Goal: Communication & Community: Answer question/provide support

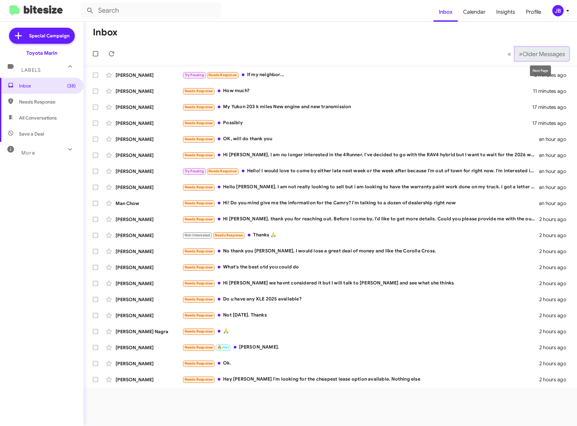
click at [515, 55] on button "» Next Older Messages" at bounding box center [542, 54] width 54 height 14
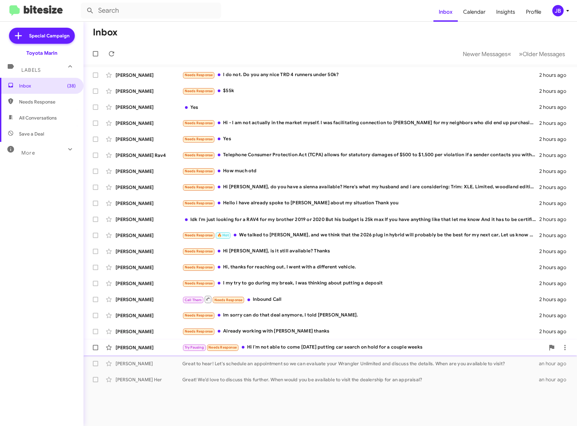
click at [140, 343] on div "Janet Hoover Try Pausing Needs Response Hi I'm not able to come today putting c…" at bounding box center [330, 347] width 483 height 13
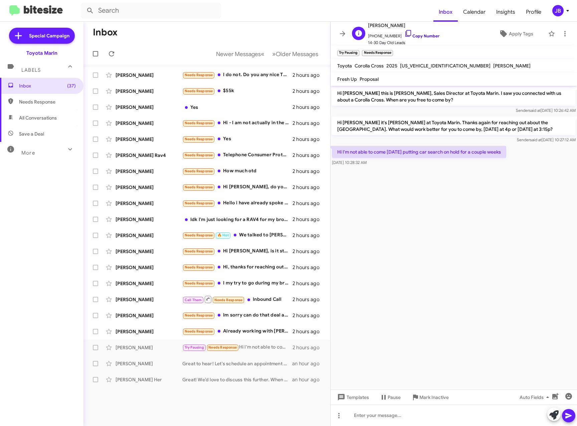
click at [404, 34] on icon at bounding box center [408, 33] width 8 height 8
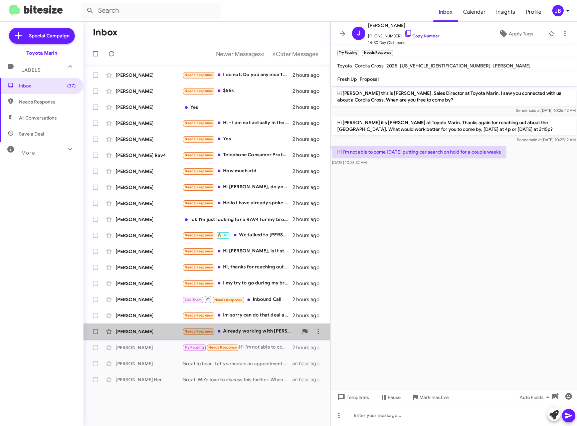
click at [142, 325] on div "Tawhan Davis Needs Response Already working with Calvin thanks 2 hours ago" at bounding box center [207, 331] width 236 height 13
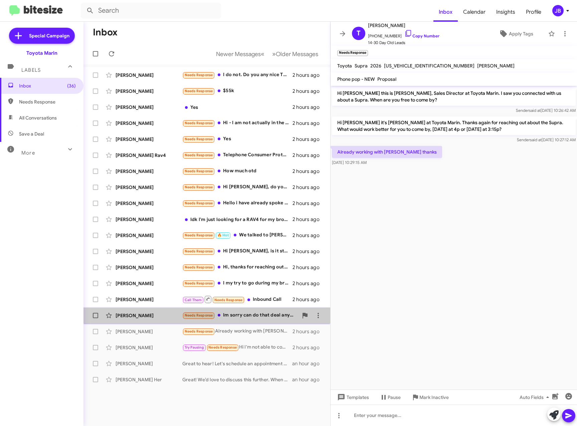
click at [158, 317] on div "Ernesto Hernandez Fernandez" at bounding box center [148, 315] width 67 height 7
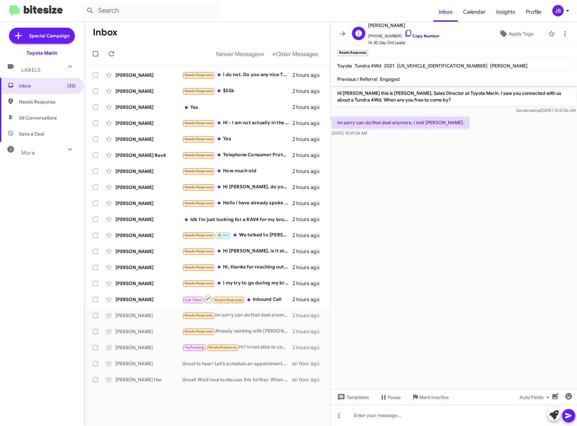
click at [408, 34] on link "Copy Number" at bounding box center [421, 35] width 35 height 5
drag, startPoint x: 140, startPoint y: 298, endPoint x: 148, endPoint y: 298, distance: 7.7
click at [140, 298] on div "Cheri Robinson" at bounding box center [148, 299] width 67 height 7
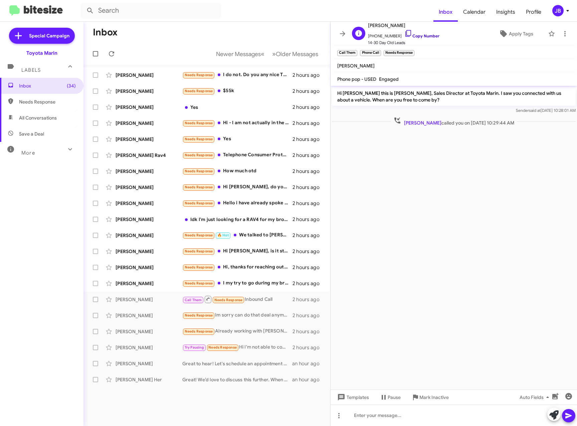
click at [404, 32] on icon at bounding box center [408, 33] width 8 height 8
click at [152, 285] on div "Veronica Gonzalez" at bounding box center [148, 283] width 67 height 7
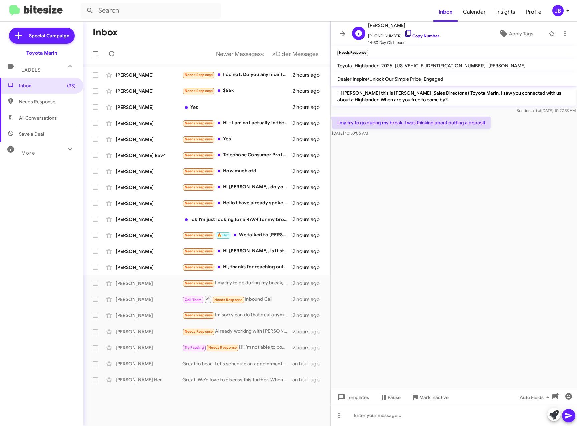
click at [404, 32] on icon at bounding box center [408, 33] width 8 height 8
click at [552, 417] on icon at bounding box center [553, 414] width 9 height 9
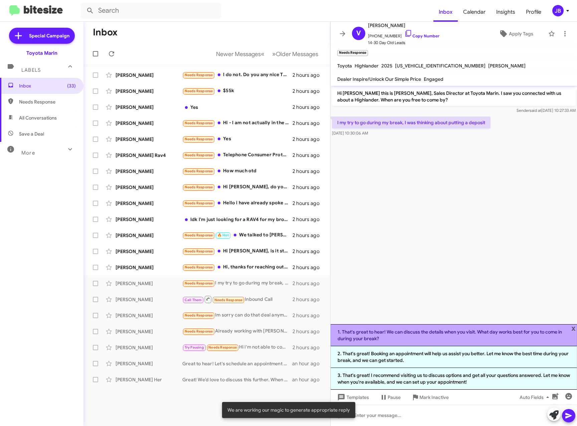
click at [406, 338] on li "1. That's great to hear! We can discuss the details when you visit. What day wo…" at bounding box center [453, 335] width 246 height 22
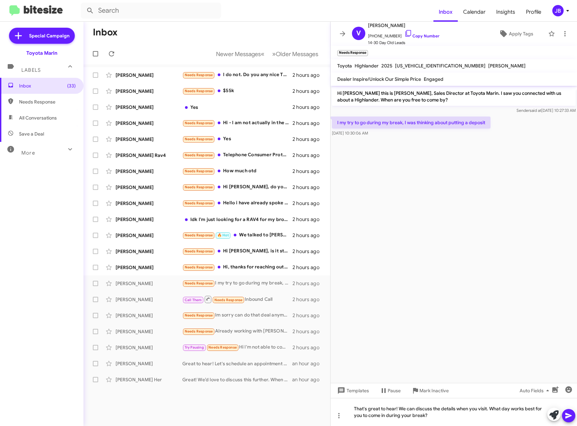
click at [571, 416] on icon at bounding box center [568, 416] width 6 height 6
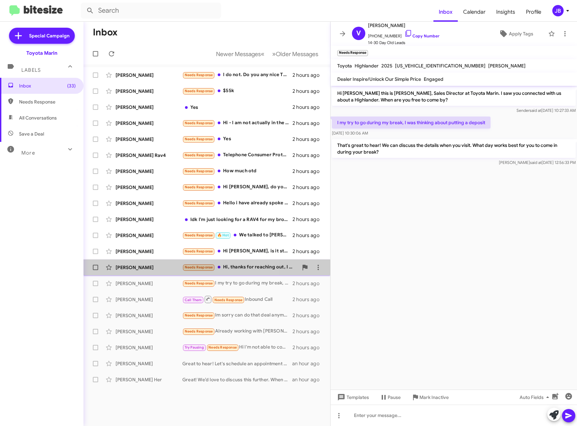
click at [135, 266] on div "Michael Davido" at bounding box center [148, 267] width 67 height 7
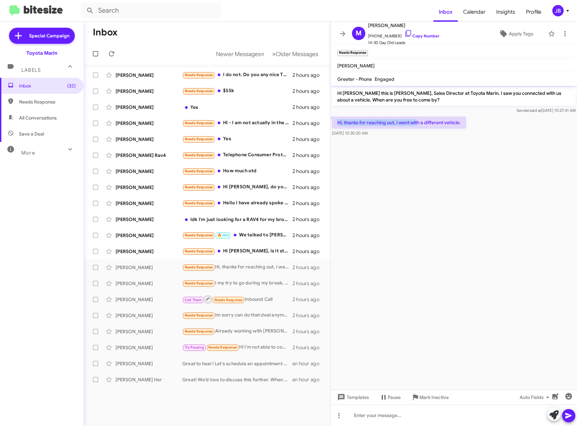
drag, startPoint x: 338, startPoint y: 123, endPoint x: 417, endPoint y: 121, distance: 79.1
click at [417, 121] on p "Hi, thanks for reaching out, I went with a different vehicle." at bounding box center [399, 122] width 134 height 12
click at [404, 32] on icon at bounding box center [408, 33] width 8 height 8
click at [167, 250] on div "Alessandro Marin Vargas" at bounding box center [148, 251] width 67 height 7
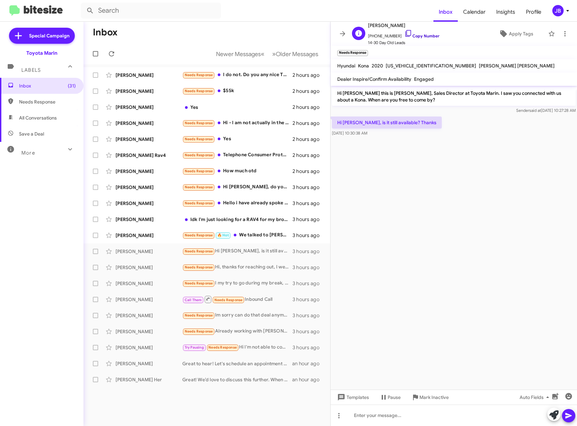
click at [405, 31] on icon at bounding box center [408, 33] width 8 height 8
click at [557, 417] on icon at bounding box center [553, 414] width 9 height 9
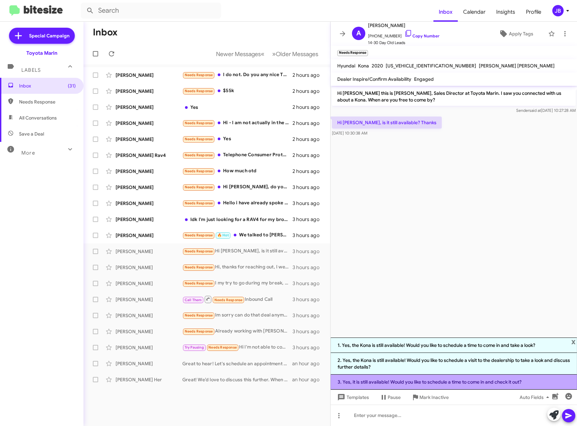
click at [485, 380] on li "3. Yes, it is still available! Would you like to schedule a time to come in and…" at bounding box center [453, 381] width 246 height 15
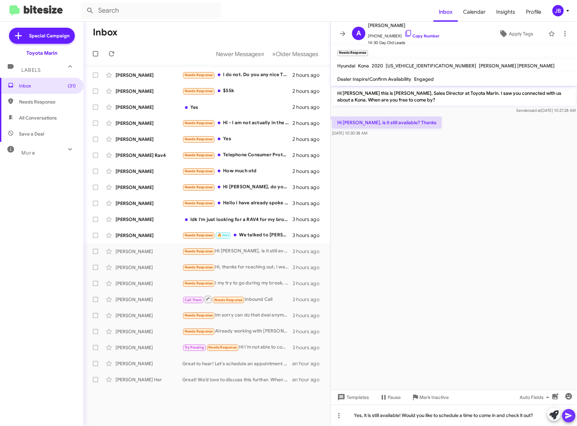
click at [571, 414] on icon at bounding box center [568, 416] width 8 height 8
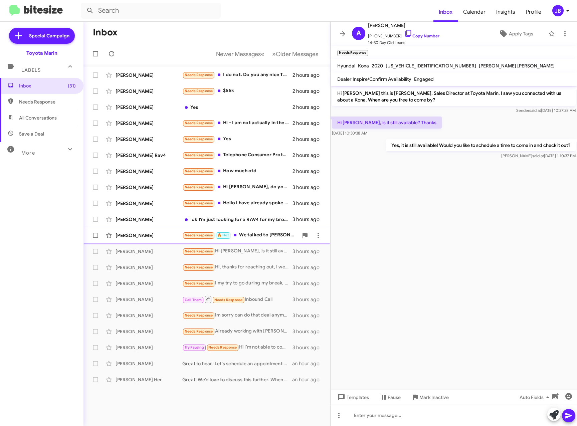
click at [128, 234] on div "Alex Zykanov" at bounding box center [148, 235] width 67 height 7
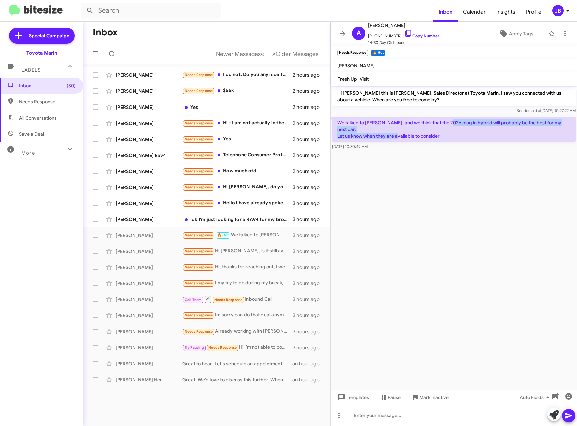
drag, startPoint x: 446, startPoint y: 123, endPoint x: 412, endPoint y: 132, distance: 35.0
click at [412, 132] on p "We talked to Sergio, and we think that the 2026 plug in hybrid will probably be…" at bounding box center [454, 128] width 244 height 25
click at [409, 34] on link "Copy Number" at bounding box center [421, 35] width 35 height 5
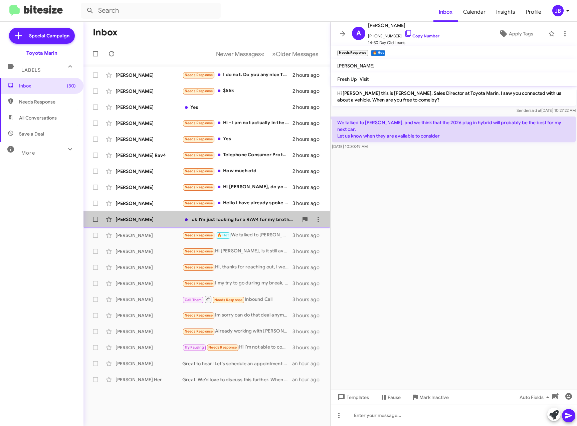
click at [117, 219] on div "Amjed Zeidan" at bounding box center [148, 219] width 67 height 7
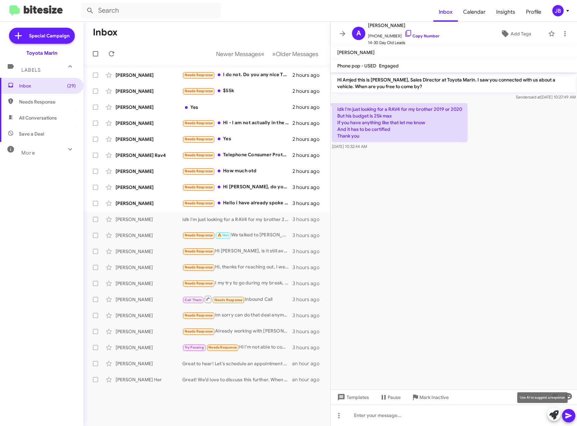
click at [553, 418] on icon at bounding box center [553, 414] width 9 height 9
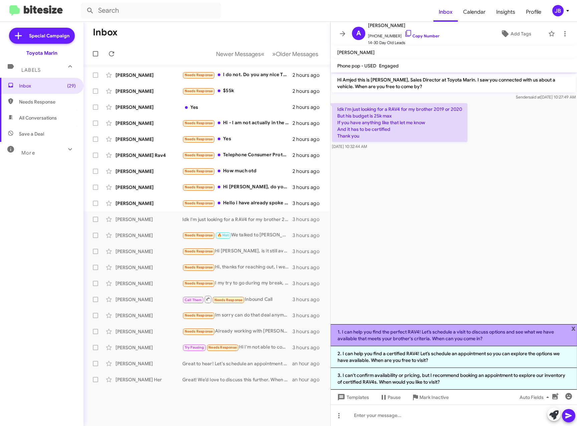
click at [426, 335] on li "1. I can help you find the perfect RAV4! Let’s schedule a visit to discuss opti…" at bounding box center [453, 335] width 246 height 22
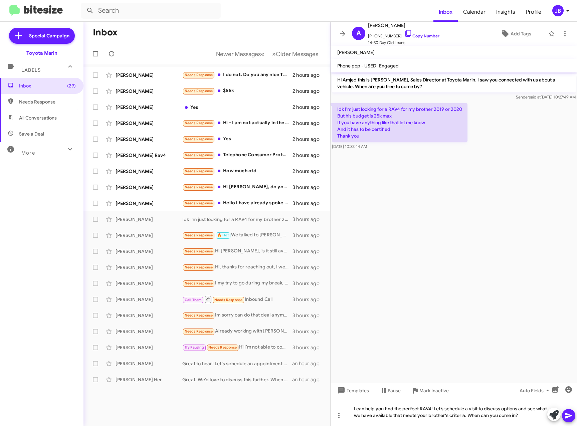
click at [564, 414] on button at bounding box center [568, 415] width 13 height 13
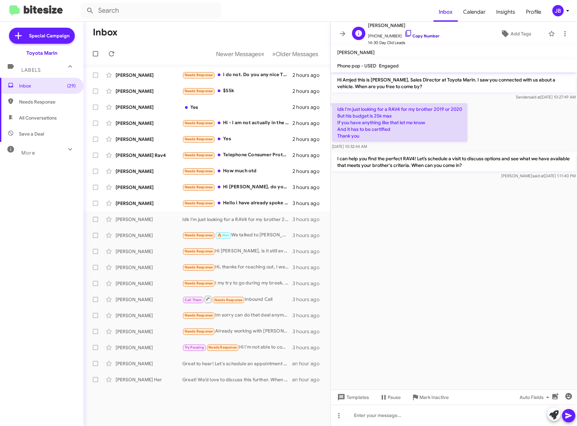
click at [404, 36] on icon at bounding box center [408, 33] width 8 height 8
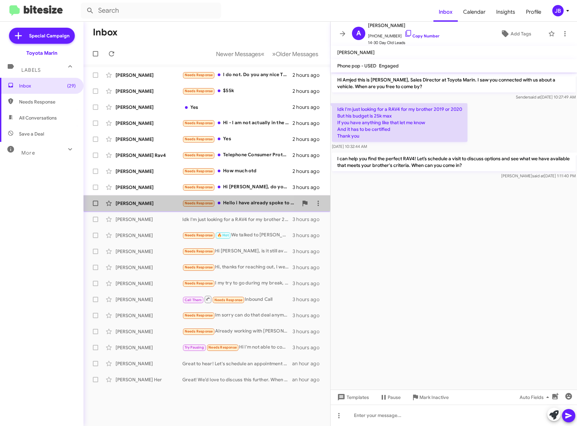
click at [143, 199] on div "Erica Garcia Needs Response Hello i have already spoke to Syeth about my situat…" at bounding box center [207, 203] width 236 height 13
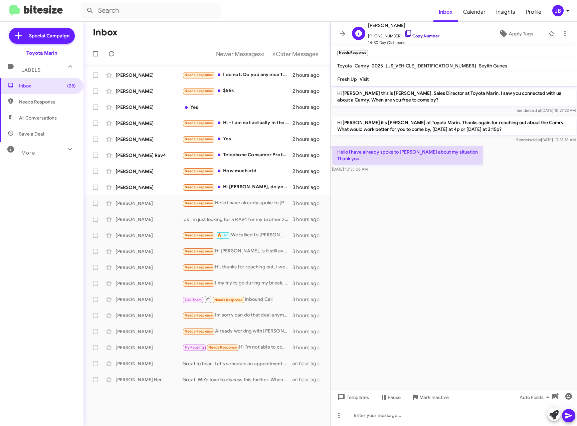
click at [404, 33] on icon at bounding box center [408, 33] width 8 height 8
click at [154, 190] on div "Sarah Hythier" at bounding box center [148, 187] width 67 height 7
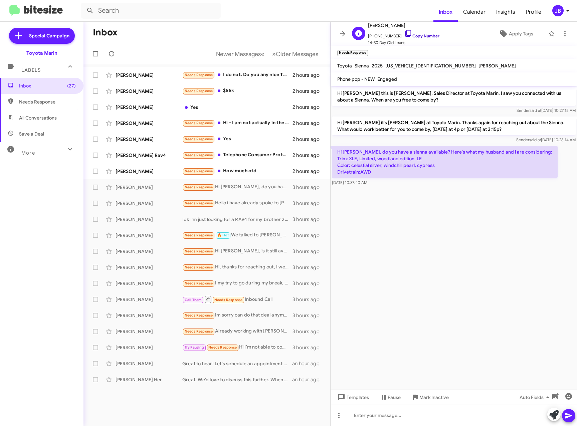
click at [404, 33] on icon at bounding box center [408, 33] width 8 height 8
click at [159, 168] on div "Willie Hausey" at bounding box center [148, 171] width 67 height 7
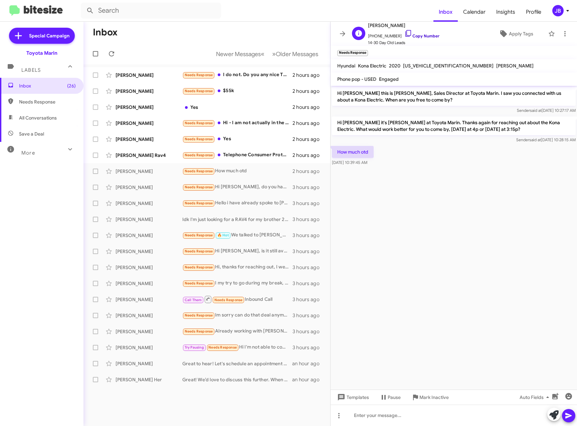
click at [405, 34] on link "Copy Number" at bounding box center [421, 35] width 35 height 5
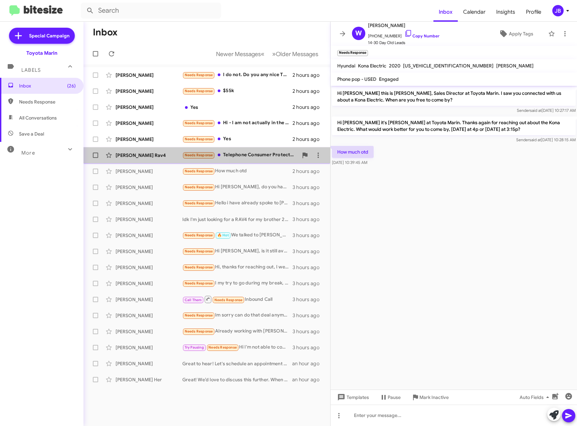
click at [152, 153] on div "Michael Rav4" at bounding box center [148, 155] width 67 height 7
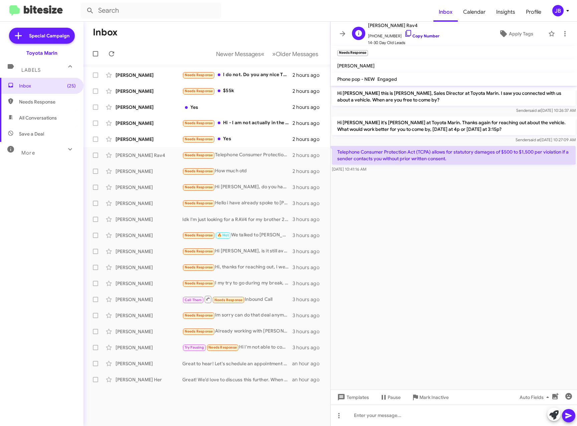
click at [404, 32] on icon at bounding box center [408, 33] width 8 height 8
click at [157, 132] on span "Alberto Saavedra Needs Response Yes 2 hours ago" at bounding box center [206, 139] width 247 height 16
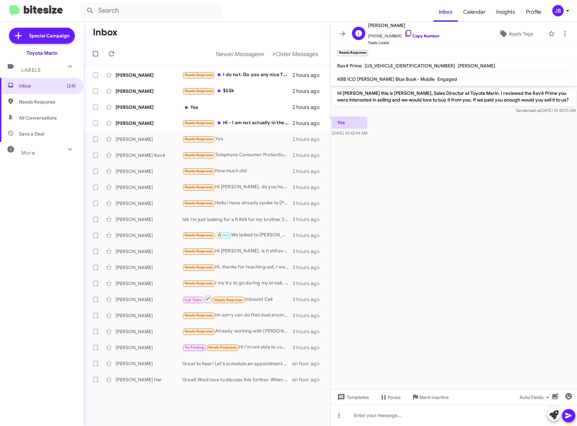
click at [405, 33] on icon at bounding box center [408, 33] width 6 height 7
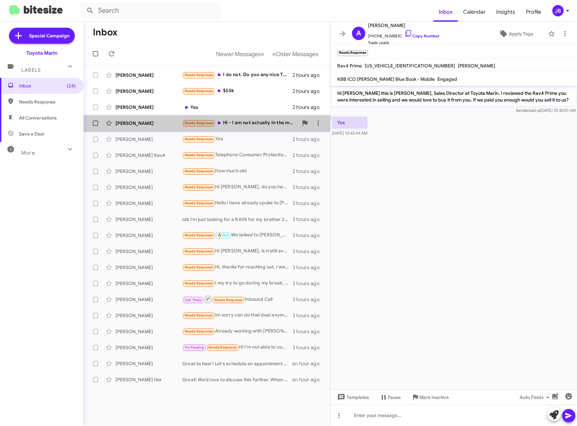
click at [149, 120] on div "Katherine Mcnamara" at bounding box center [148, 123] width 67 height 7
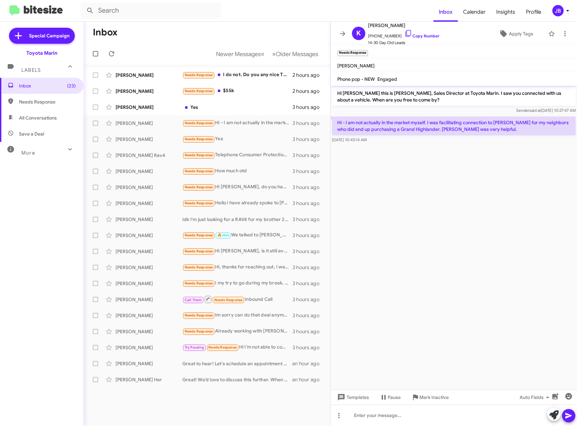
click at [475, 129] on p "Hi - I am not actually in the market myself. I was facilitating connection to C…" at bounding box center [454, 125] width 244 height 19
click at [404, 31] on icon at bounding box center [408, 33] width 8 height 8
click at [144, 103] on div "Alan Ruiz Yes 3 hours ago" at bounding box center [207, 106] width 236 height 13
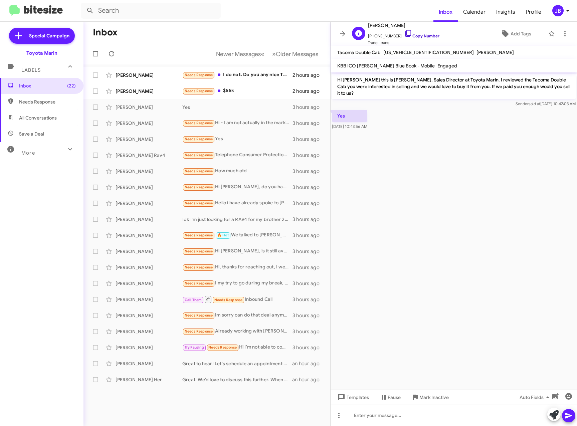
click at [405, 34] on icon at bounding box center [408, 33] width 6 height 7
click at [165, 87] on div "Morena De Villa Needs Response $55k 2 hours ago" at bounding box center [207, 90] width 236 height 13
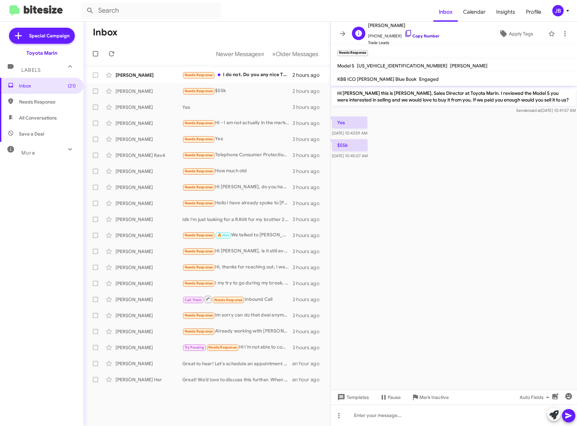
click at [404, 31] on icon at bounding box center [408, 33] width 8 height 8
click at [158, 73] on div "Steve Vella" at bounding box center [148, 75] width 67 height 7
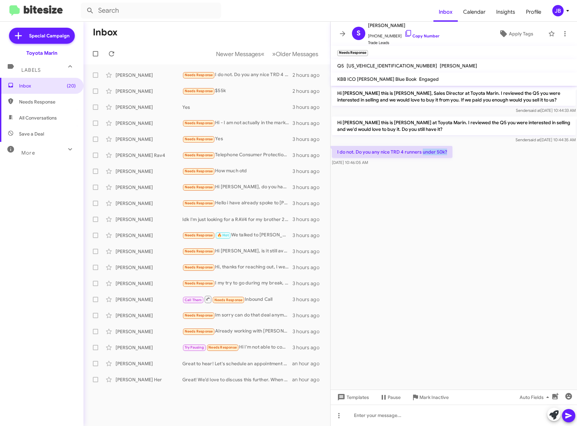
drag, startPoint x: 448, startPoint y: 151, endPoint x: 422, endPoint y: 155, distance: 25.6
click at [422, 155] on p "I do not. Do you any nice TRD 4 runners under 50k?" at bounding box center [392, 152] width 120 height 12
click at [405, 31] on icon at bounding box center [408, 33] width 6 height 7
click at [342, 33] on icon at bounding box center [342, 34] width 8 height 8
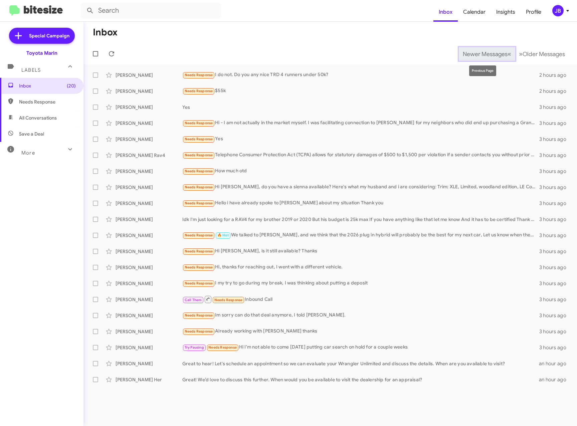
click at [475, 53] on span "Newer Messages" at bounding box center [485, 53] width 45 height 7
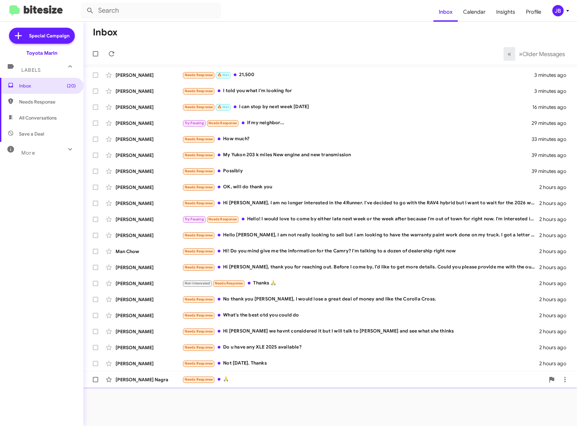
click at [157, 380] on div "Hanson Nagra" at bounding box center [148, 379] width 67 height 7
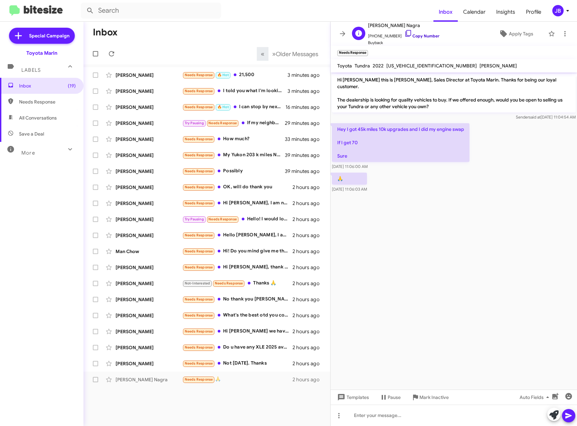
click at [404, 34] on icon at bounding box center [408, 33] width 8 height 8
drag, startPoint x: 350, startPoint y: 151, endPoint x: 336, endPoint y: 121, distance: 32.6
click at [336, 123] on p "Hey I got 45k miles 10k upgrades and I did my engine swap If I get 70 Sure" at bounding box center [401, 142] width 138 height 39
drag, startPoint x: 336, startPoint y: 121, endPoint x: 344, endPoint y: 123, distance: 7.6
copy p "Hey I got 45k miles 10k upgrades and I did my engine swap If I get 70 Sure"
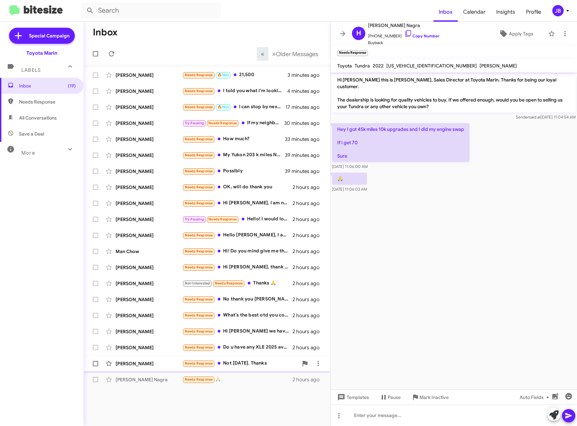
click at [156, 361] on div "Toni Sander" at bounding box center [148, 363] width 67 height 7
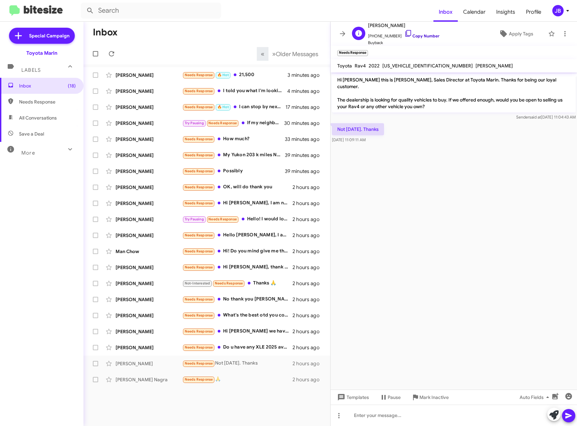
click at [404, 31] on icon at bounding box center [408, 33] width 8 height 8
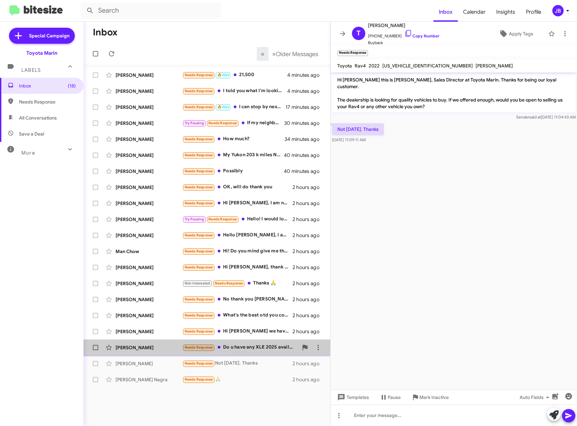
click at [153, 343] on div "Linh La Needs Response Do u have any XLE 2025 available? 2 hours ago" at bounding box center [207, 347] width 236 height 13
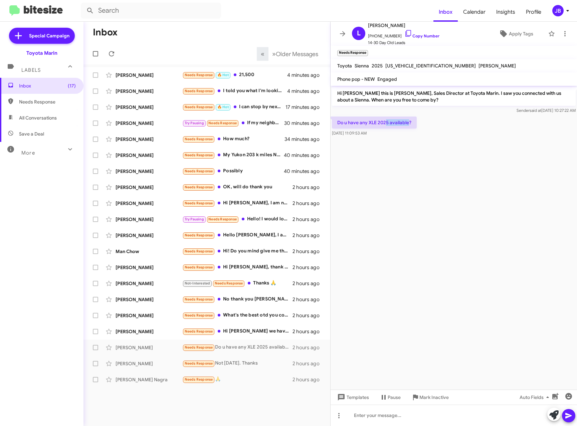
drag, startPoint x: 409, startPoint y: 124, endPoint x: 385, endPoint y: 124, distance: 24.0
click at [385, 124] on p "Do u have any XLE 2025 available?" at bounding box center [374, 122] width 85 height 12
click at [404, 33] on icon at bounding box center [408, 33] width 8 height 8
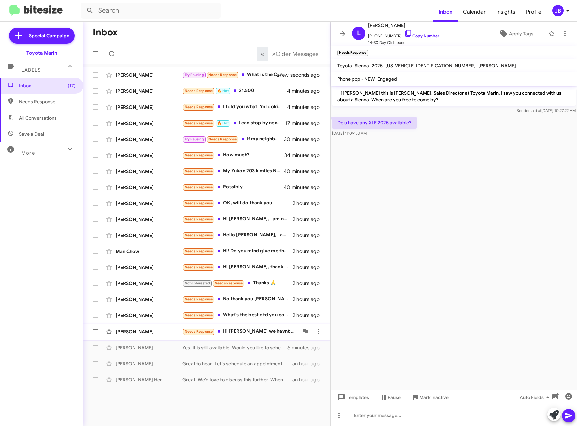
click at [134, 336] on div "Marc Greer Needs Response Hi Nathan we havnt considered it but I will talk to L…" at bounding box center [207, 331] width 236 height 13
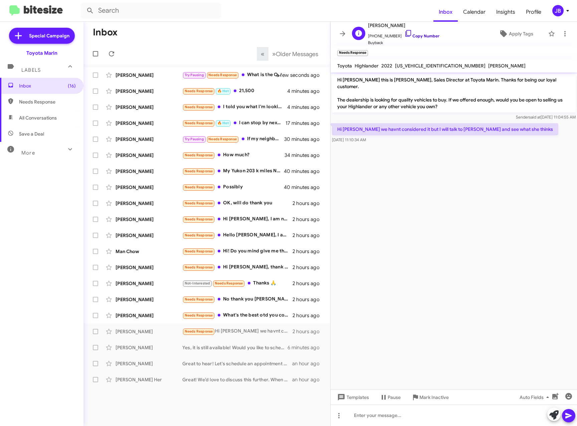
click at [404, 34] on icon at bounding box center [408, 33] width 8 height 8
click at [552, 416] on icon at bounding box center [553, 414] width 9 height 9
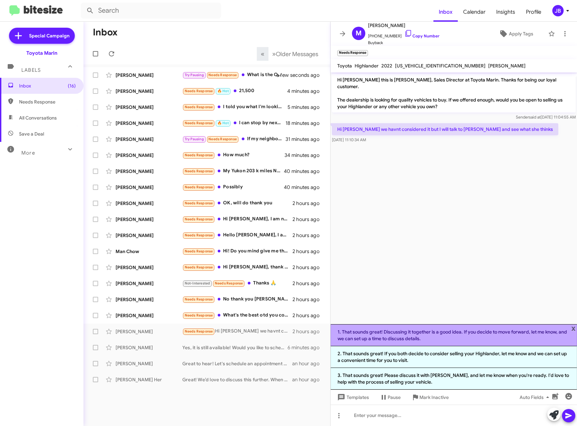
click at [428, 334] on li "1. That sounds great! Discussing it together is a good idea. If you decide to m…" at bounding box center [453, 335] width 246 height 22
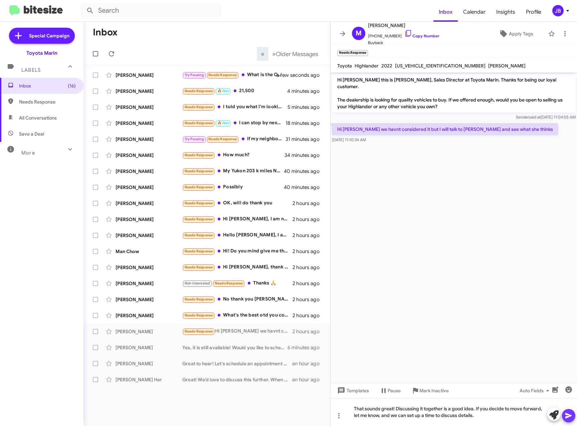
drag, startPoint x: 569, startPoint y: 419, endPoint x: 570, endPoint y: 413, distance: 5.4
click at [569, 417] on icon at bounding box center [568, 416] width 8 height 8
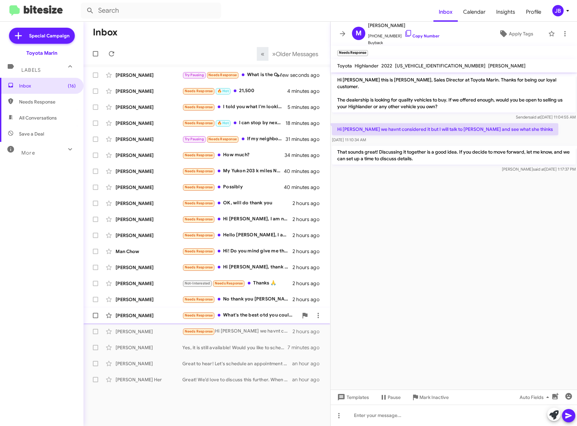
click at [170, 315] on div "Brandon Hood" at bounding box center [148, 315] width 67 height 7
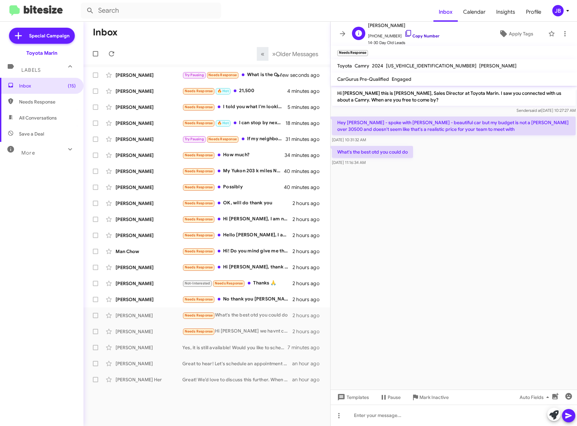
click at [405, 30] on icon at bounding box center [408, 33] width 6 height 7
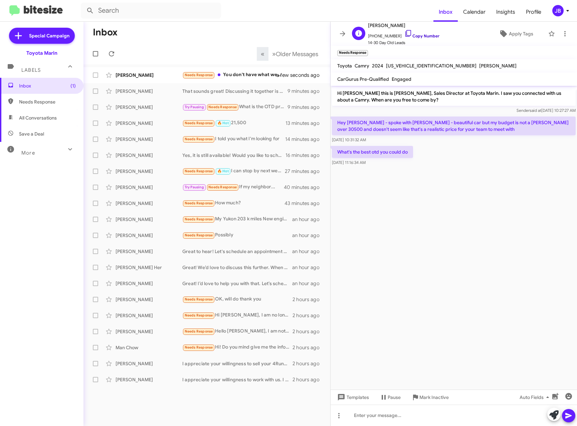
click at [404, 31] on icon at bounding box center [408, 33] width 8 height 8
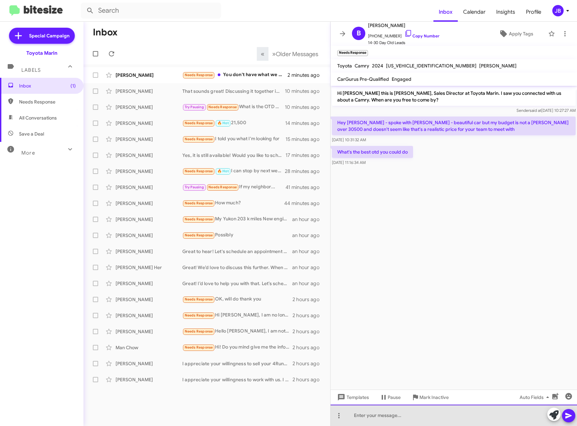
click at [373, 416] on div at bounding box center [453, 415] width 246 height 21
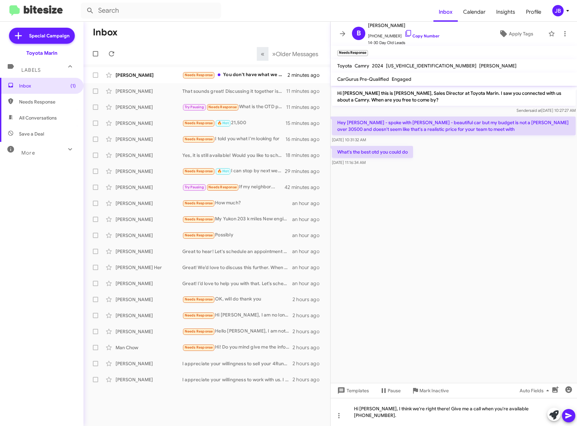
click at [567, 415] on icon at bounding box center [568, 416] width 6 height 6
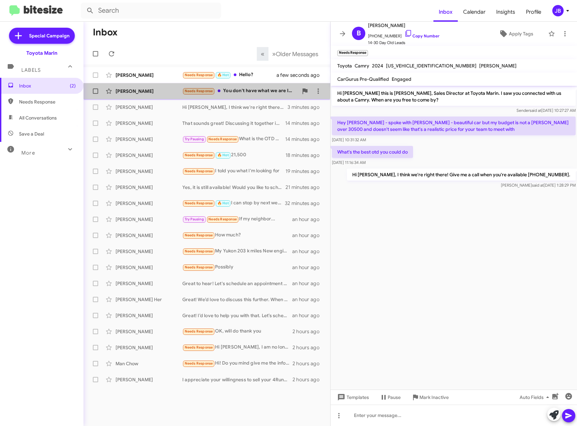
click at [151, 87] on div "Sandra Padilla Needs Response You don't have what we are looking for at the mom…" at bounding box center [207, 90] width 236 height 13
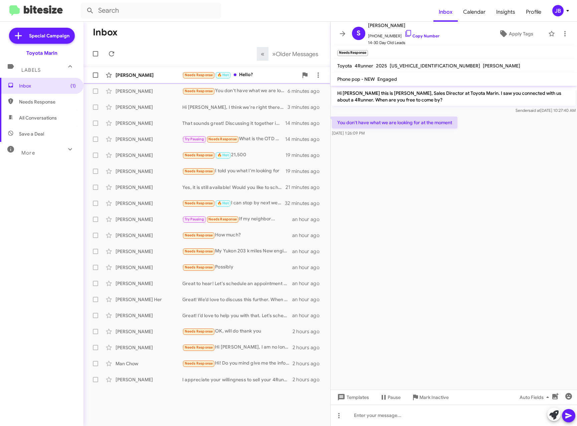
click at [142, 73] on div "Dalton Scheiner" at bounding box center [148, 75] width 67 height 7
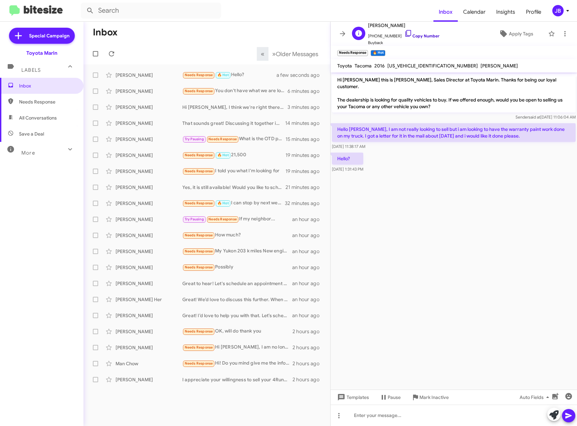
click at [404, 31] on icon at bounding box center [408, 33] width 8 height 8
click at [342, 33] on icon at bounding box center [342, 33] width 5 height 5
